Goal: Task Accomplishment & Management: Use online tool/utility

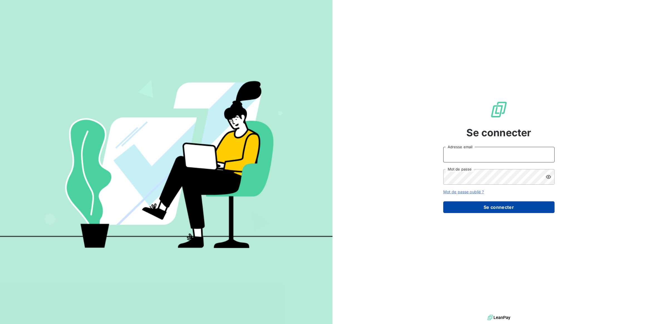
type input "[EMAIL_ADDRESS][DOMAIN_NAME]"
click at [500, 207] on button "Se connecter" at bounding box center [498, 207] width 111 height 12
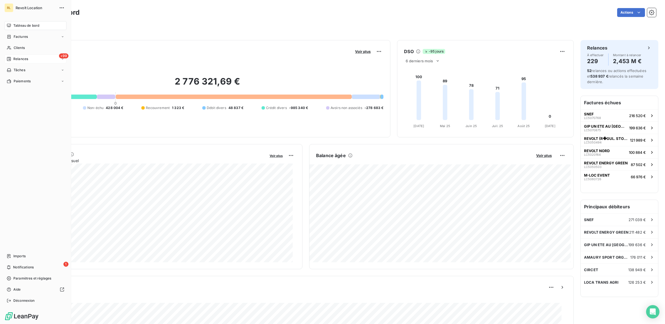
click at [18, 59] on span "Relances" at bounding box center [20, 58] width 15 height 5
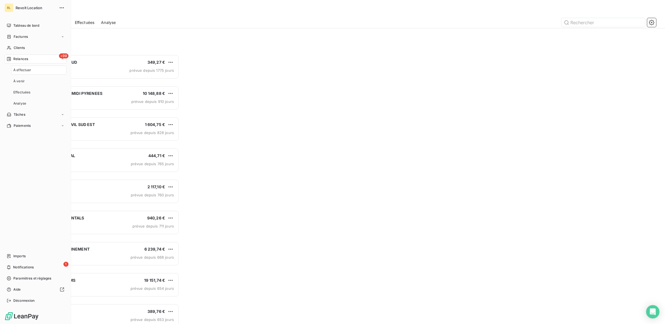
scroll to position [264, 147]
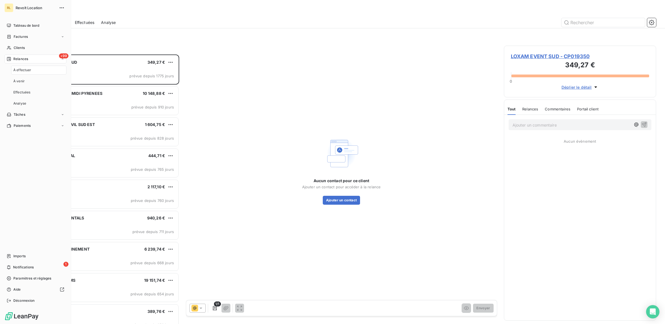
click at [18, 68] on span "À effectuer" at bounding box center [22, 70] width 18 height 5
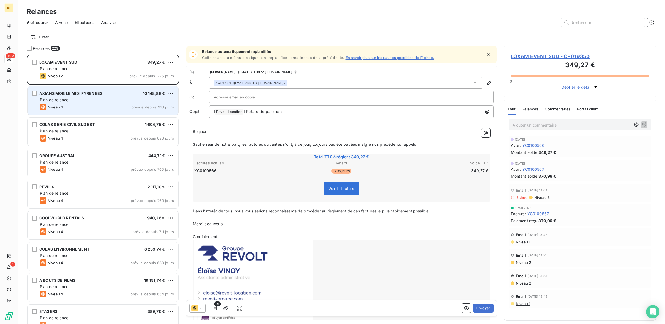
click at [116, 101] on div "Plan de relance" at bounding box center [107, 100] width 134 height 6
